Goal: Task Accomplishment & Management: Manage account settings

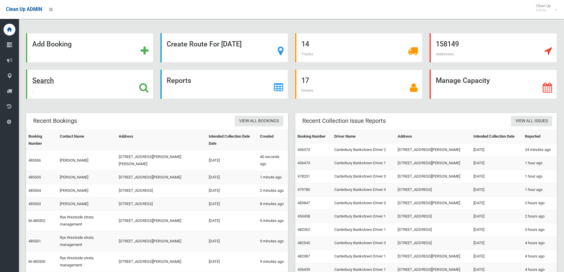
click at [96, 94] on div "Search" at bounding box center [89, 84] width 127 height 29
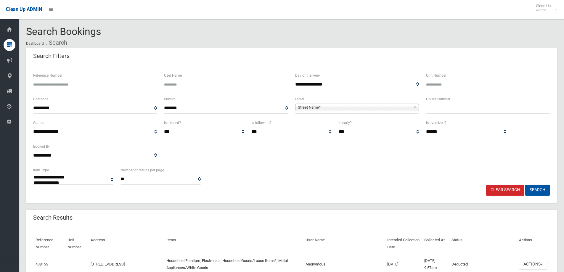
select select
click at [446, 109] on input "text" at bounding box center [488, 108] width 124 height 11
type input "*"
click at [353, 107] on span "Street Name*" at bounding box center [354, 107] width 113 height 7
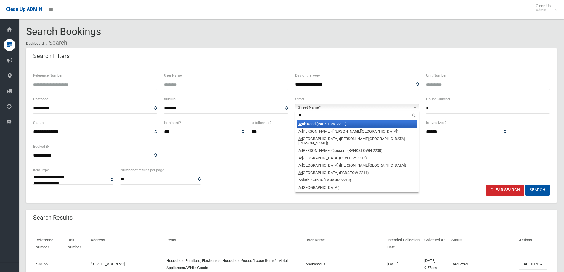
type input "*"
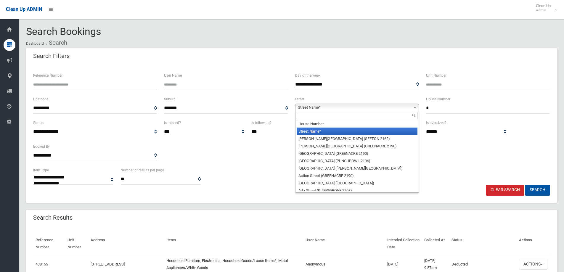
type input "*"
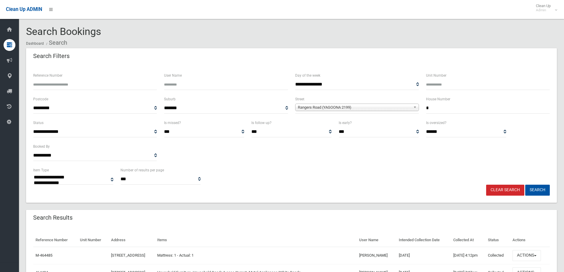
select select
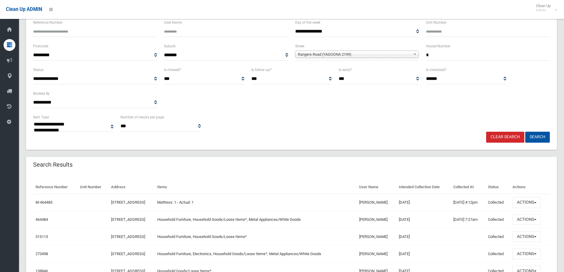
scroll to position [59, 0]
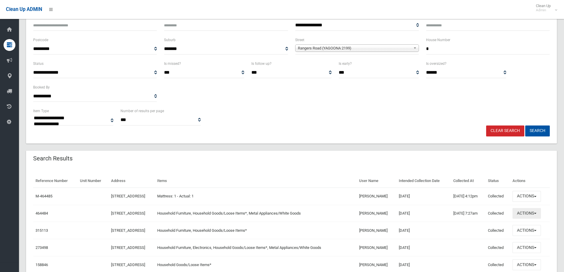
click at [541, 213] on button "Actions" at bounding box center [527, 213] width 28 height 11
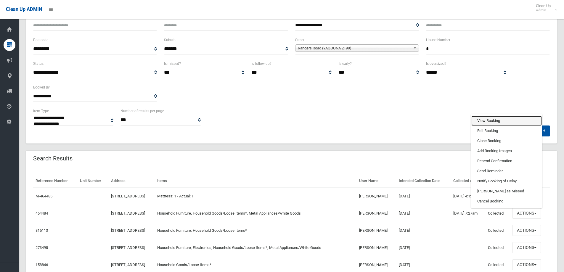
click at [489, 122] on link "View Booking" at bounding box center [506, 121] width 70 height 10
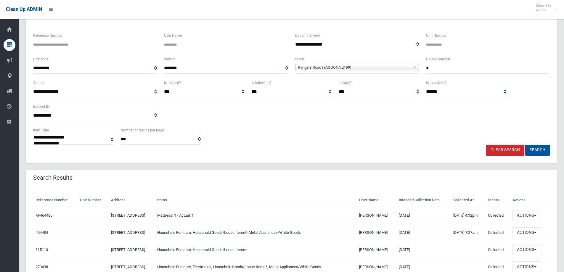
scroll to position [30, 0]
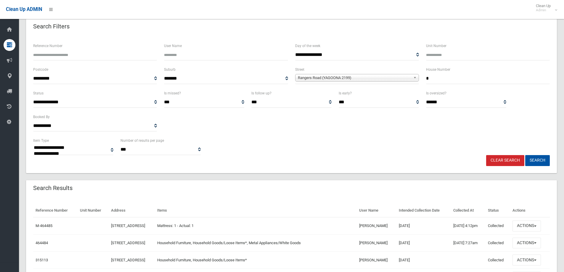
click at [235, 189] on div "Search Results" at bounding box center [291, 188] width 531 height 17
click at [194, 193] on div "Search Results" at bounding box center [291, 188] width 531 height 17
drag, startPoint x: 191, startPoint y: 191, endPoint x: 193, endPoint y: 186, distance: 5.3
click at [199, 187] on div "Search Results" at bounding box center [291, 188] width 531 height 17
click at [201, 185] on div "Search Results" at bounding box center [291, 188] width 531 height 17
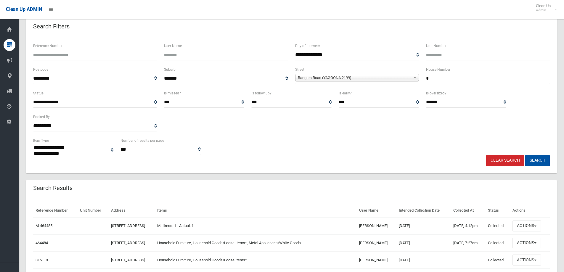
click at [200, 185] on div "Search Results" at bounding box center [291, 188] width 531 height 17
click at [493, 159] on link "Clear Search" at bounding box center [505, 160] width 38 height 11
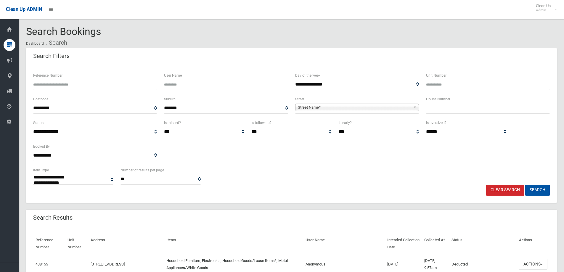
select select
click at [445, 114] on div "House Number" at bounding box center [488, 108] width 131 height 24
click at [431, 105] on input "text" at bounding box center [488, 108] width 124 height 11
type input "**"
click at [318, 107] on span "Street Name*" at bounding box center [354, 107] width 113 height 7
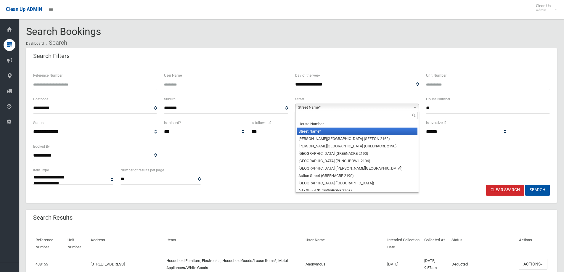
click at [315, 115] on input "text" at bounding box center [357, 115] width 121 height 7
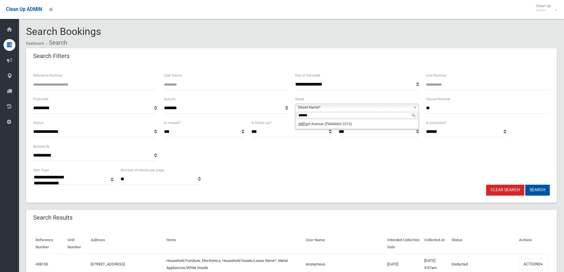
type input "******"
click at [346, 121] on li "Milfor d Avenue (PANANIA 2213)" at bounding box center [357, 123] width 121 height 7
click at [526, 197] on div "**********" at bounding box center [291, 134] width 531 height 138
click at [531, 192] on button "Search" at bounding box center [537, 190] width 25 height 11
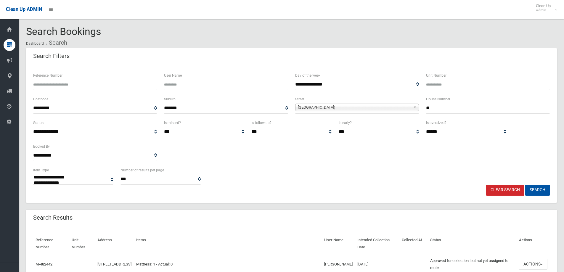
select select
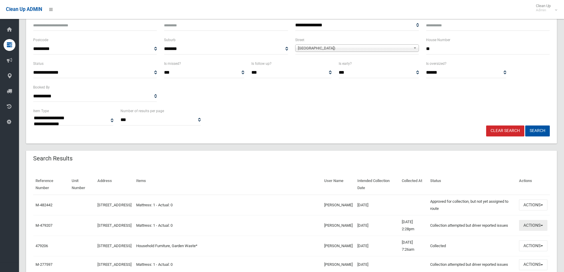
click at [530, 226] on button "Actions" at bounding box center [533, 225] width 28 height 11
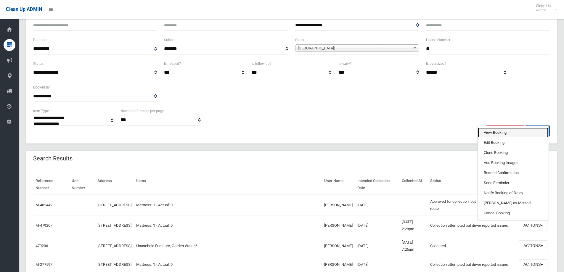
click at [484, 131] on link "View Booking" at bounding box center [513, 133] width 70 height 10
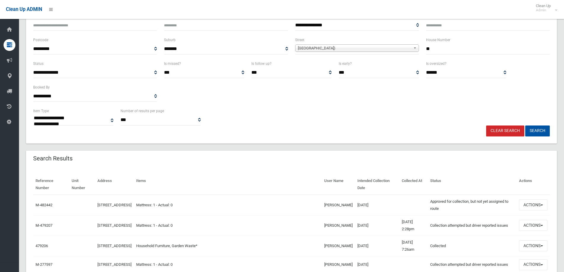
drag, startPoint x: 388, startPoint y: 225, endPoint x: 31, endPoint y: 234, distance: 356.9
click at [31, 234] on div "Reference Number Unit Number Address Items User Name Intended Collection Date C…" at bounding box center [291, 263] width 531 height 192
click at [282, 228] on td "Mattress: 1 - Actual: 0" at bounding box center [228, 225] width 188 height 20
click at [386, 204] on td "25/09/2025" at bounding box center [377, 205] width 44 height 21
drag, startPoint x: 380, startPoint y: 206, endPoint x: 32, endPoint y: 205, distance: 348.2
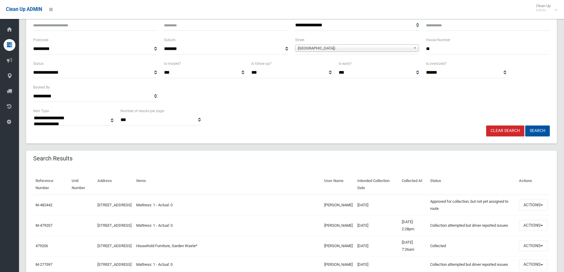
click at [32, 205] on div "Reference Number Unit Number Address Items User Name Intended Collection Date C…" at bounding box center [291, 263] width 531 height 192
click at [269, 198] on td "Mattress: 1 - Actual: 0" at bounding box center [228, 205] width 188 height 21
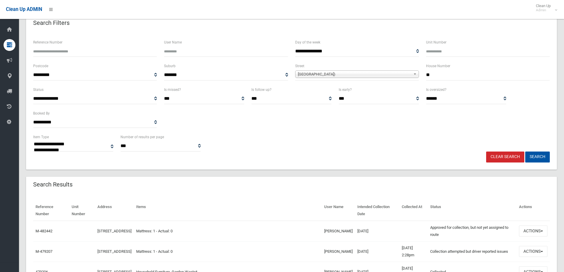
scroll to position [0, 0]
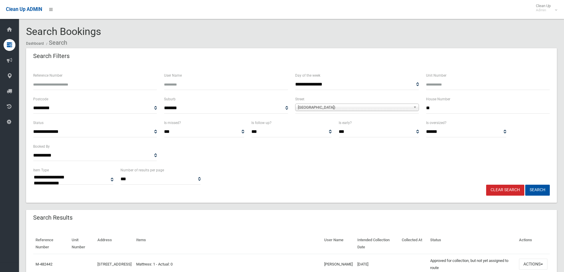
click at [87, 85] on input "Reference Number" at bounding box center [95, 84] width 124 height 11
type input "******"
drag, startPoint x: 478, startPoint y: 112, endPoint x: 388, endPoint y: 109, distance: 90.4
click at [388, 109] on div "**********" at bounding box center [292, 108] width 524 height 24
click at [380, 107] on span "Milford Avenue (PANANIA 2213)" at bounding box center [354, 107] width 113 height 7
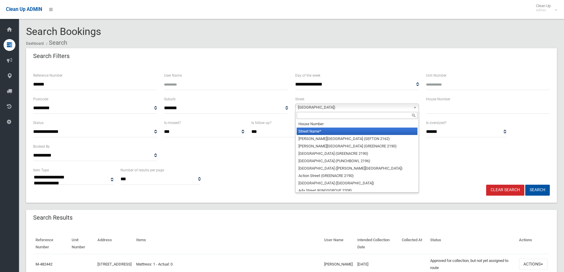
click at [309, 131] on li "Street Name*" at bounding box center [357, 131] width 121 height 7
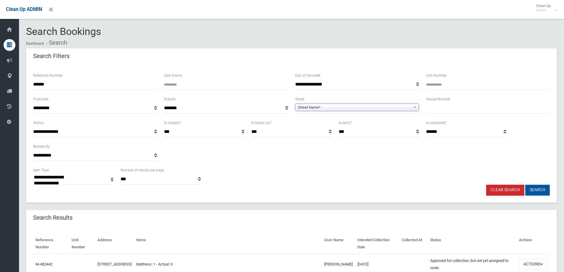
click at [542, 186] on button "Search" at bounding box center [537, 190] width 25 height 11
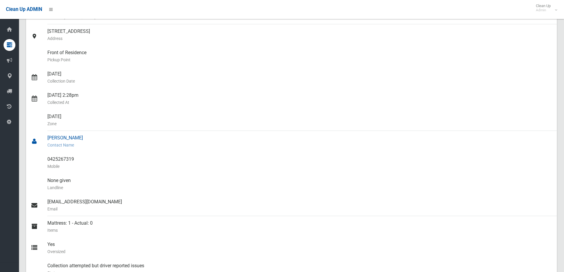
scroll to position [118, 0]
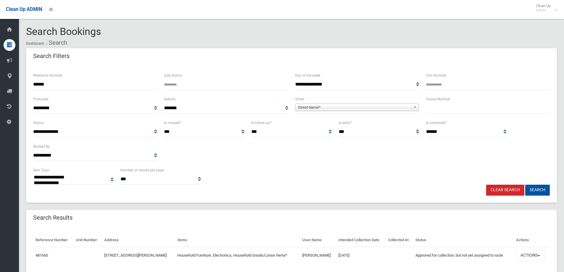
select select
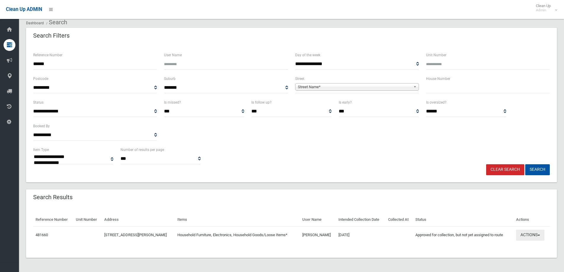
click at [532, 238] on button "Actions" at bounding box center [530, 235] width 28 height 11
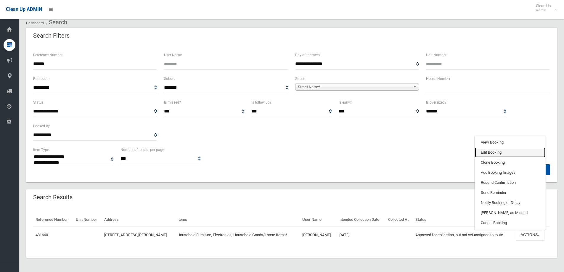
click at [496, 155] on link "Edit Booking" at bounding box center [510, 152] width 70 height 10
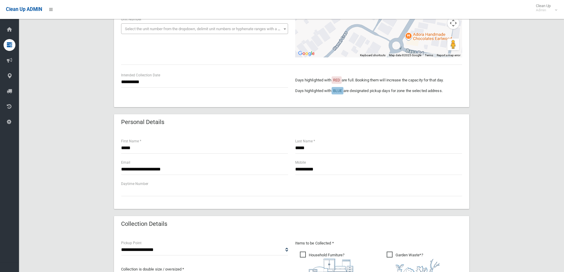
scroll to position [89, 0]
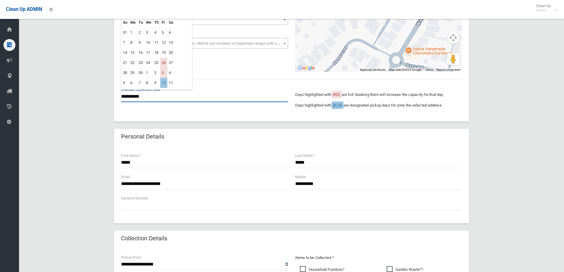
click at [151, 99] on input "**********" at bounding box center [204, 96] width 167 height 11
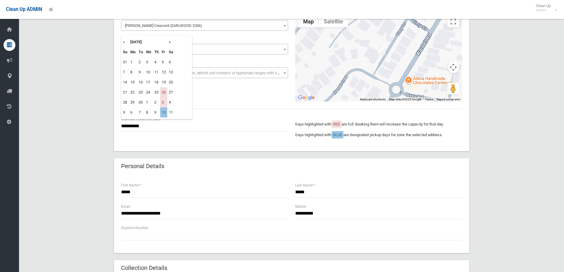
click at [169, 43] on th "»" at bounding box center [170, 42] width 7 height 10
click at [163, 83] on td "17" at bounding box center [163, 82] width 7 height 10
type input "**********"
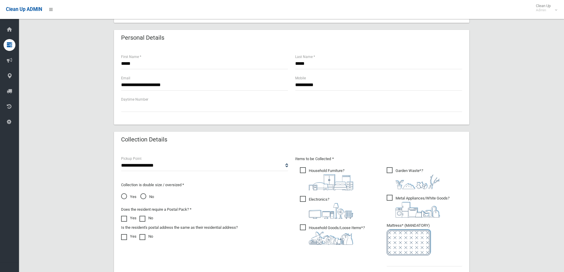
scroll to position [311, 0]
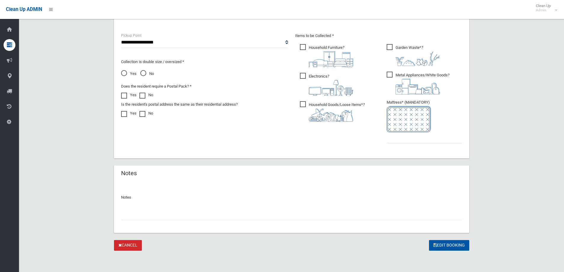
drag, startPoint x: 148, startPoint y: 222, endPoint x: 144, endPoint y: 218, distance: 5.7
click at [148, 222] on div "Notes" at bounding box center [291, 207] width 355 height 51
click at [144, 218] on input "text" at bounding box center [291, 214] width 341 height 11
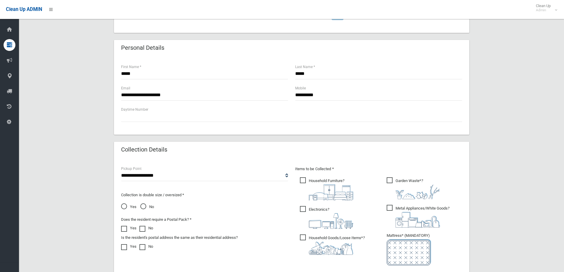
scroll to position [256, 0]
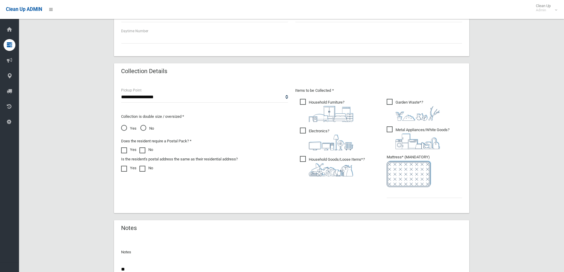
type input "*"
type input "**********"
click at [420, 137] on img at bounding box center [418, 142] width 44 height 16
click at [406, 121] on img at bounding box center [418, 113] width 44 height 15
click at [402, 196] on input "text" at bounding box center [425, 192] width 76 height 11
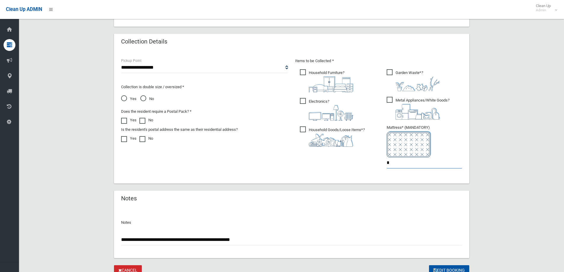
scroll to position [78, 0]
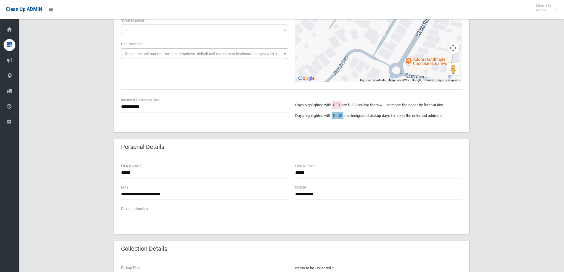
type input "*"
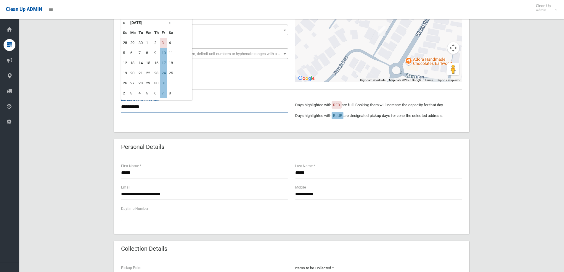
click at [150, 104] on input "**********" at bounding box center [204, 107] width 167 height 11
click at [123, 24] on th "«" at bounding box center [124, 23] width 7 height 10
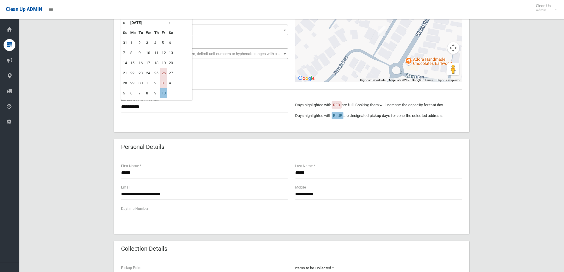
click at [94, 86] on div "**********" at bounding box center [291, 227] width 531 height 514
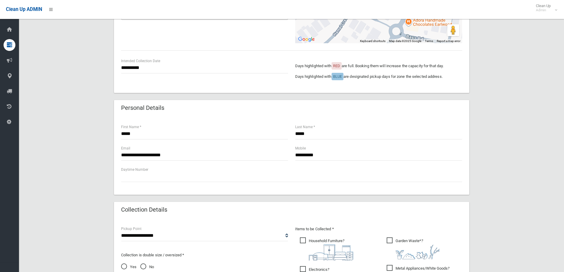
scroll to position [167, 0]
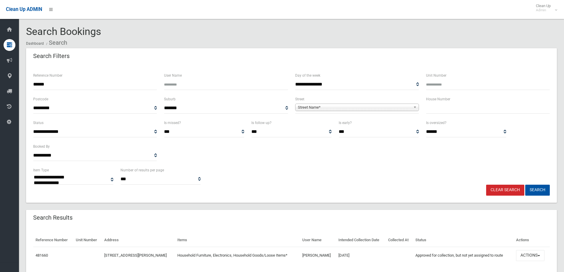
select select
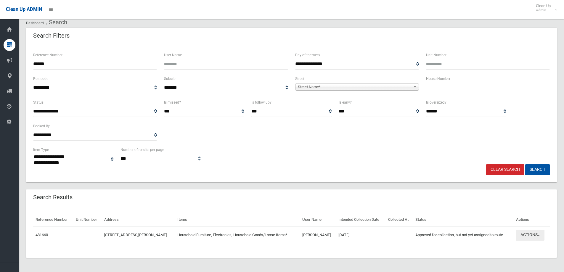
click at [525, 237] on button "Actions" at bounding box center [530, 235] width 28 height 11
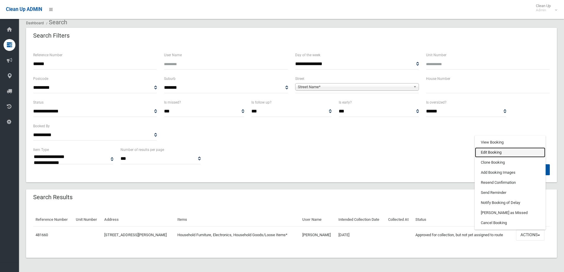
click at [488, 152] on link "Edit Booking" at bounding box center [510, 152] width 70 height 10
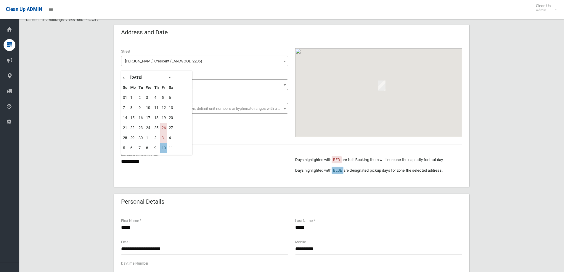
scroll to position [30, 0]
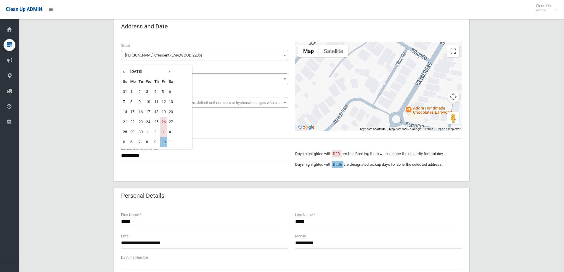
click at [169, 72] on th "»" at bounding box center [170, 72] width 7 height 10
click at [165, 112] on td "17" at bounding box center [163, 112] width 7 height 10
type input "**********"
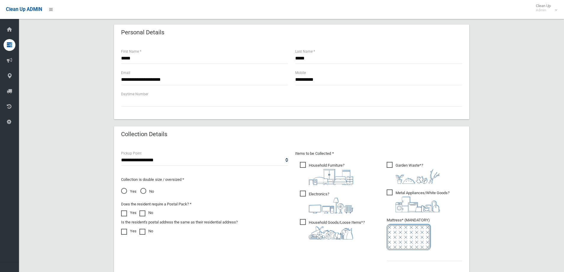
scroll to position [207, 0]
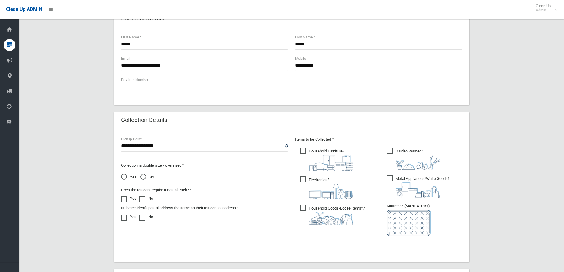
click at [420, 200] on ul "Garden Waste* ?" at bounding box center [422, 199] width 80 height 105
click at [396, 188] on img at bounding box center [418, 190] width 44 height 16
click at [393, 246] on input "text" at bounding box center [425, 241] width 76 height 11
type input "*"
click at [396, 153] on span "Garden Waste* ?" at bounding box center [413, 159] width 53 height 22
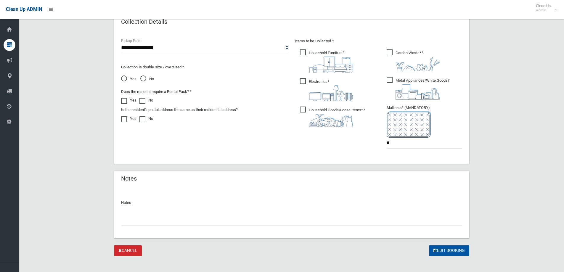
scroll to position [311, 0]
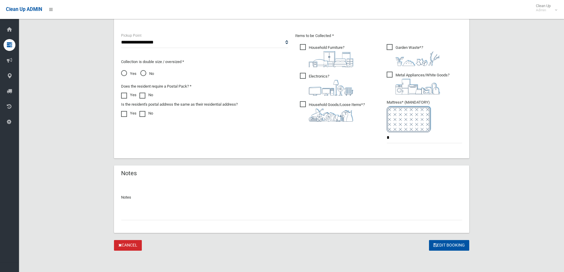
click at [136, 217] on input "text" at bounding box center [291, 214] width 341 height 11
type input "**********"
click at [441, 244] on button "Edit Booking" at bounding box center [449, 245] width 40 height 11
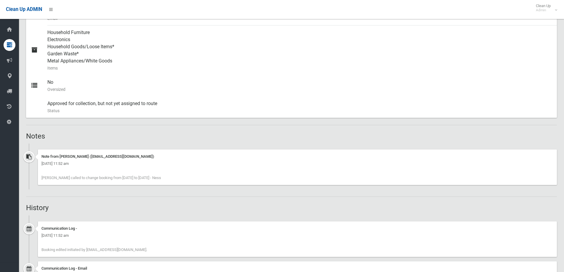
scroll to position [266, 0]
